Goal: Check status: Check status

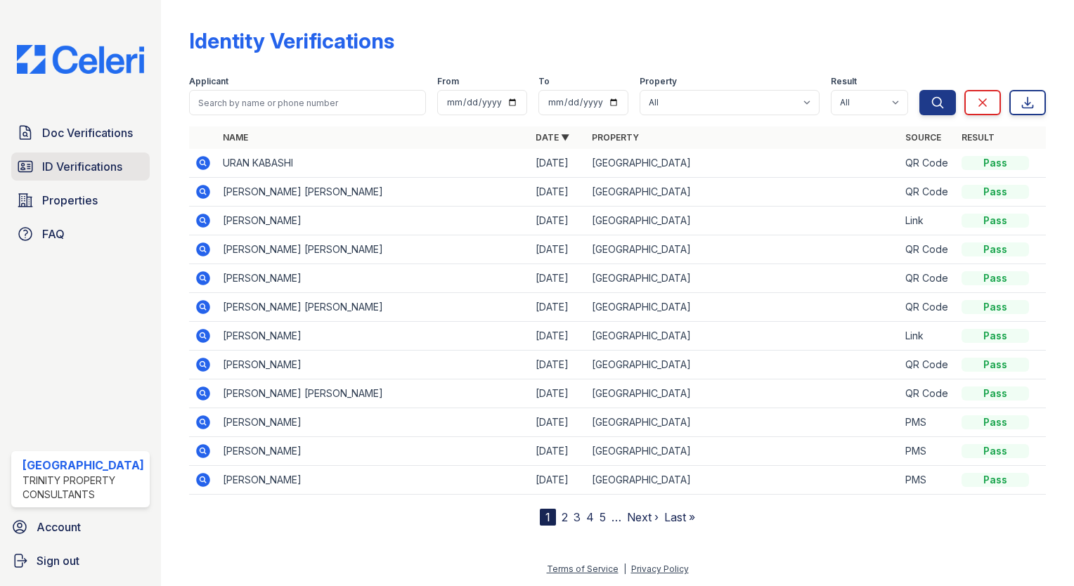
click at [79, 173] on link "ID Verifications" at bounding box center [80, 167] width 138 height 28
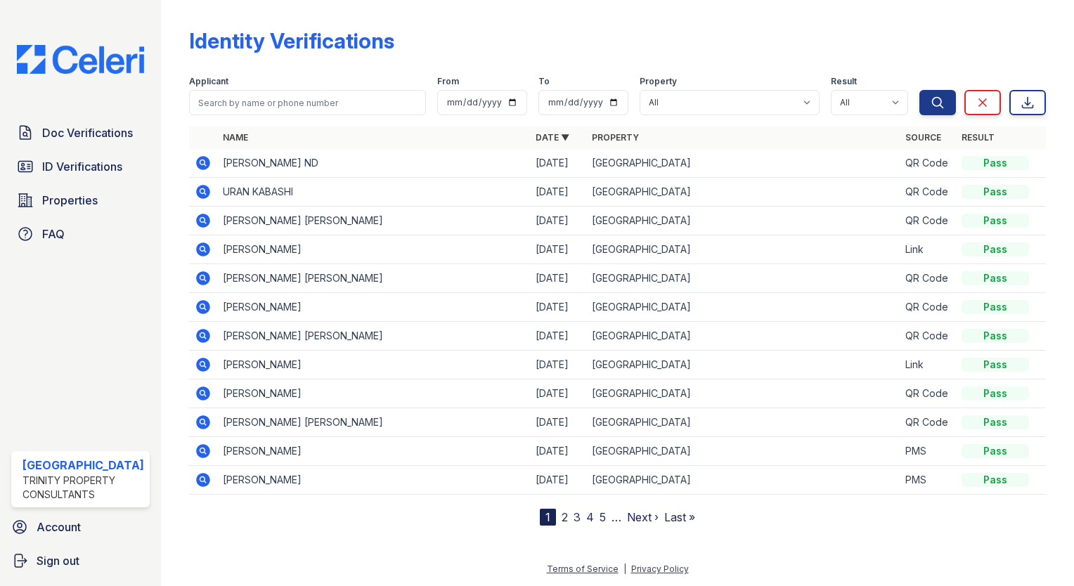
click at [195, 160] on icon at bounding box center [203, 163] width 17 height 17
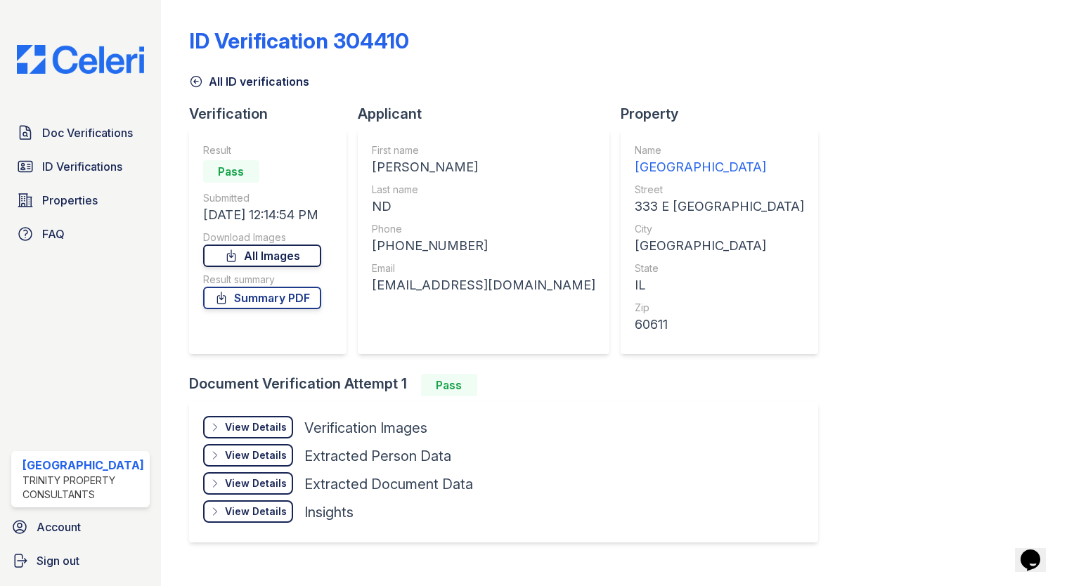
click at [264, 254] on link "All Images" at bounding box center [262, 256] width 118 height 22
click at [271, 252] on link "All Images" at bounding box center [262, 256] width 118 height 22
click at [1047, 130] on div "ID Verification 304410 All ID verifications Verification Result Pass Submitted …" at bounding box center [617, 293] width 913 height 586
click at [269, 297] on link "Summary PDF" at bounding box center [262, 298] width 118 height 22
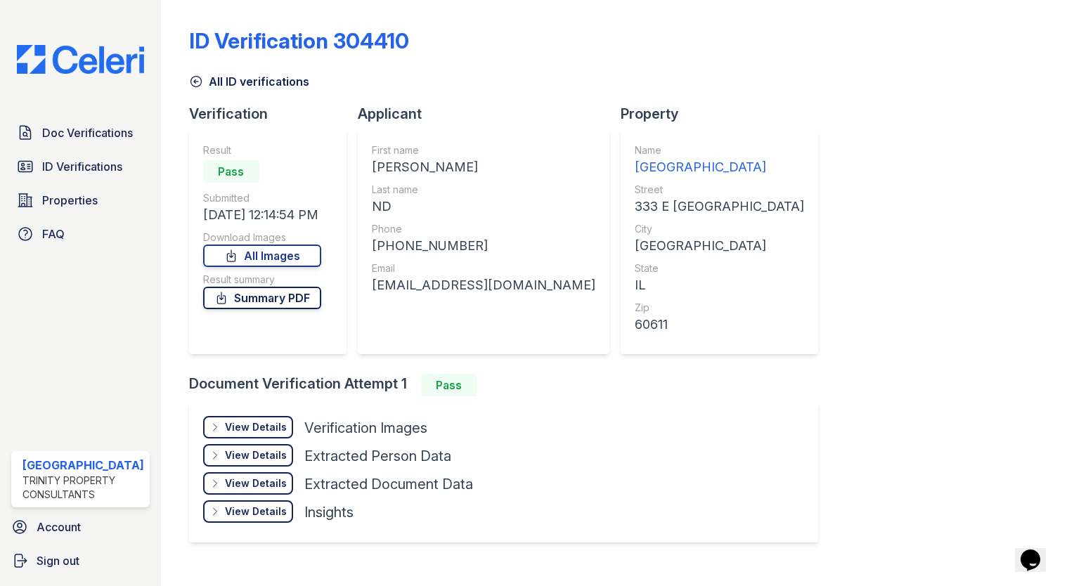
click at [269, 297] on link "Summary PDF" at bounding box center [262, 298] width 118 height 22
